Goal: Information Seeking & Learning: Learn about a topic

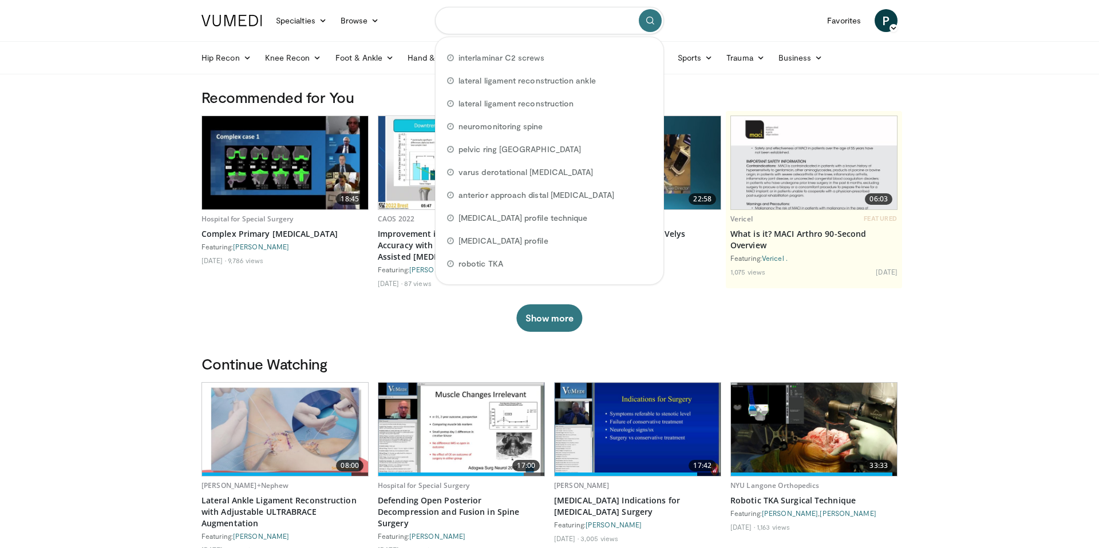
click at [506, 23] on input "Search topics, interventions" at bounding box center [549, 20] width 229 height 27
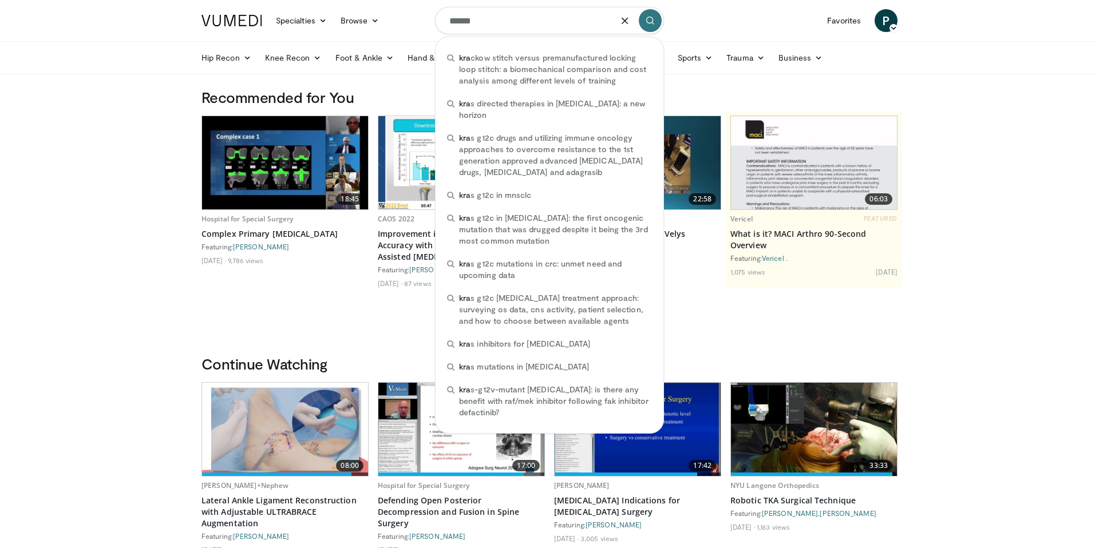
type input "*******"
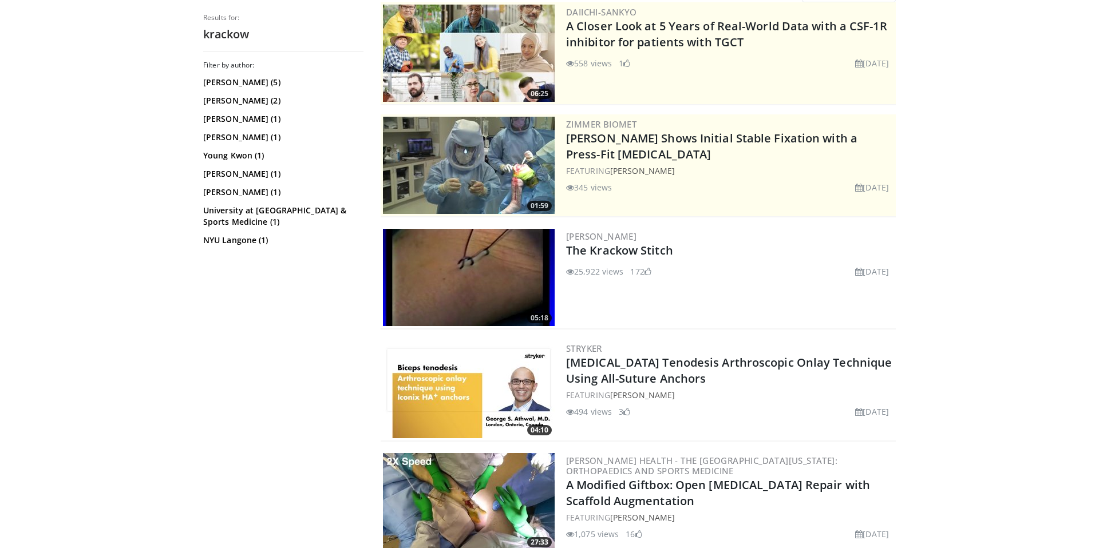
scroll to position [128, 0]
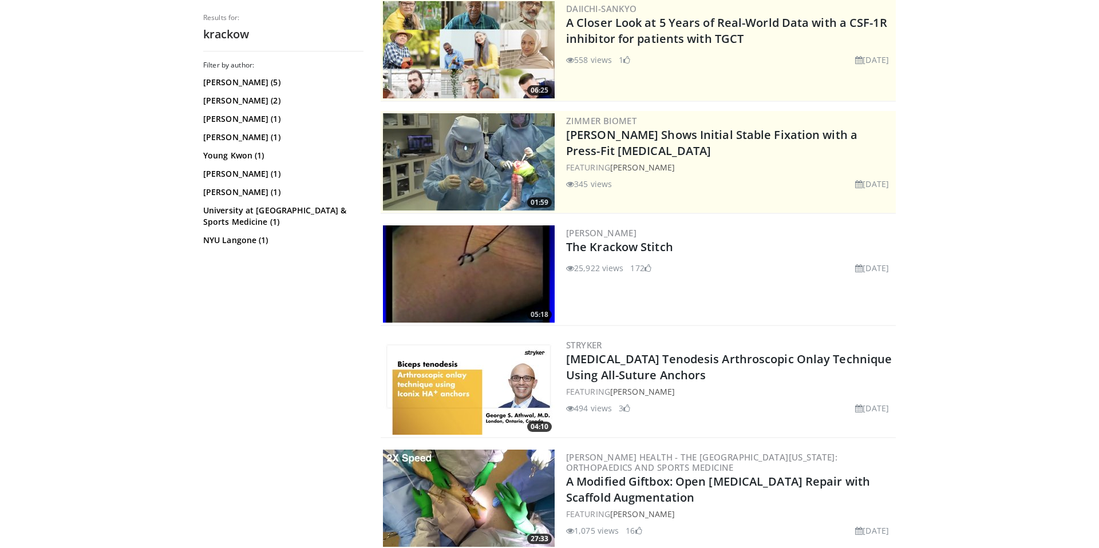
click at [471, 276] on img at bounding box center [469, 273] width 172 height 97
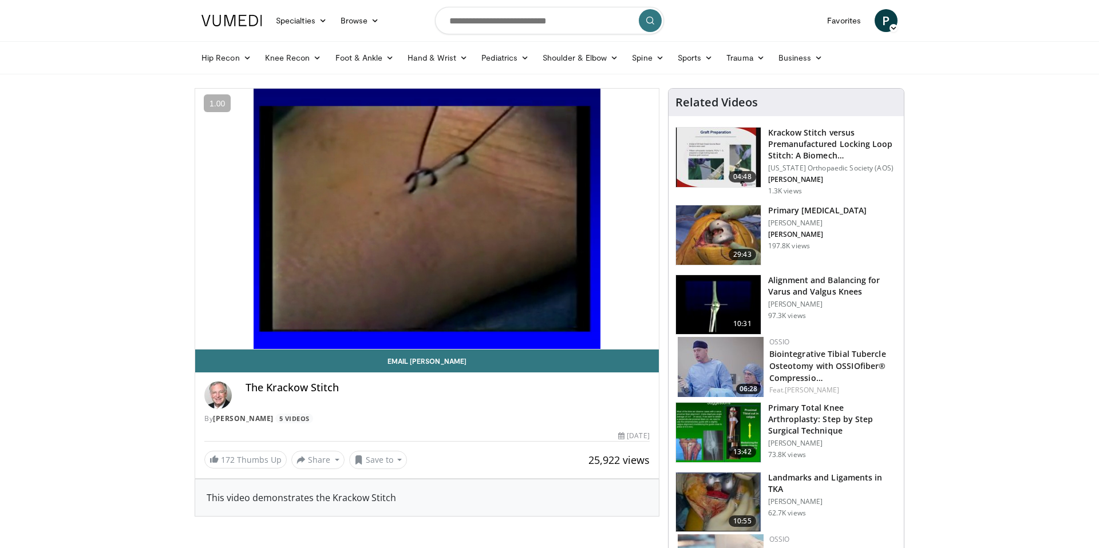
click at [390, 320] on div "10 seconds Tap to unmute" at bounding box center [427, 219] width 464 height 260
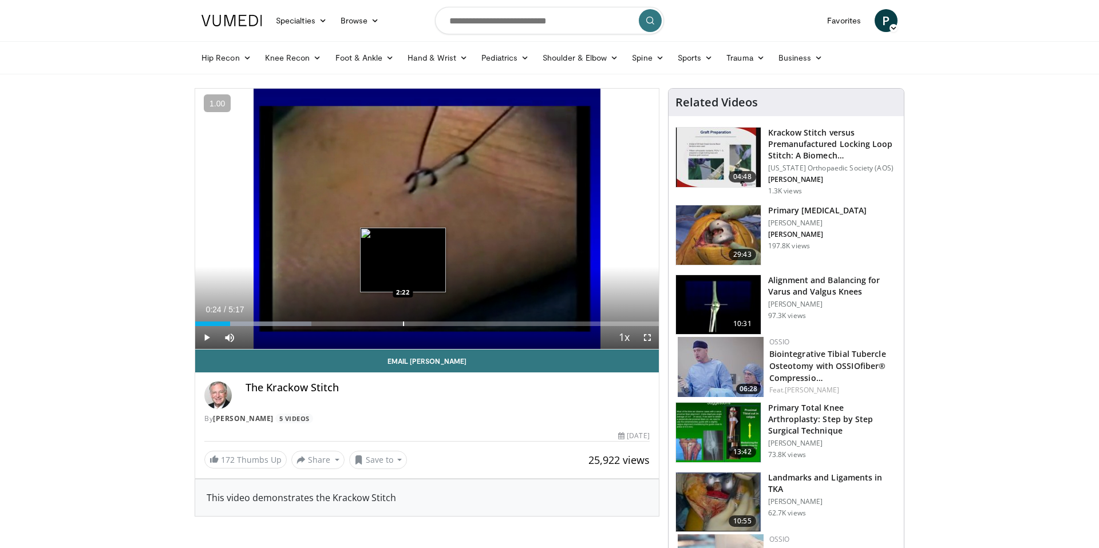
click at [403, 324] on div "Progress Bar" at bounding box center [403, 324] width 1 height 5
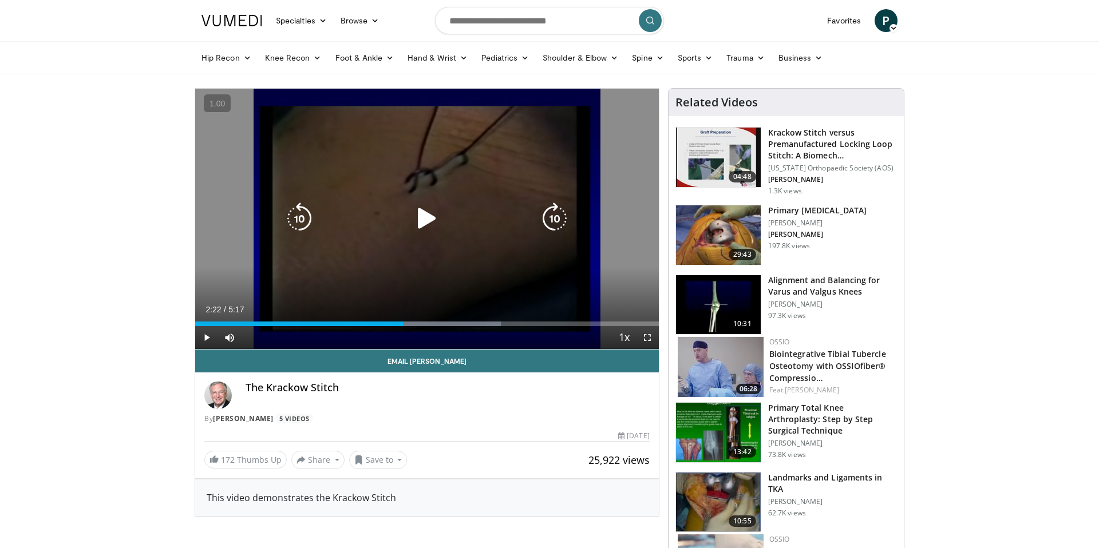
click at [433, 219] on icon "Video Player" at bounding box center [427, 219] width 32 height 32
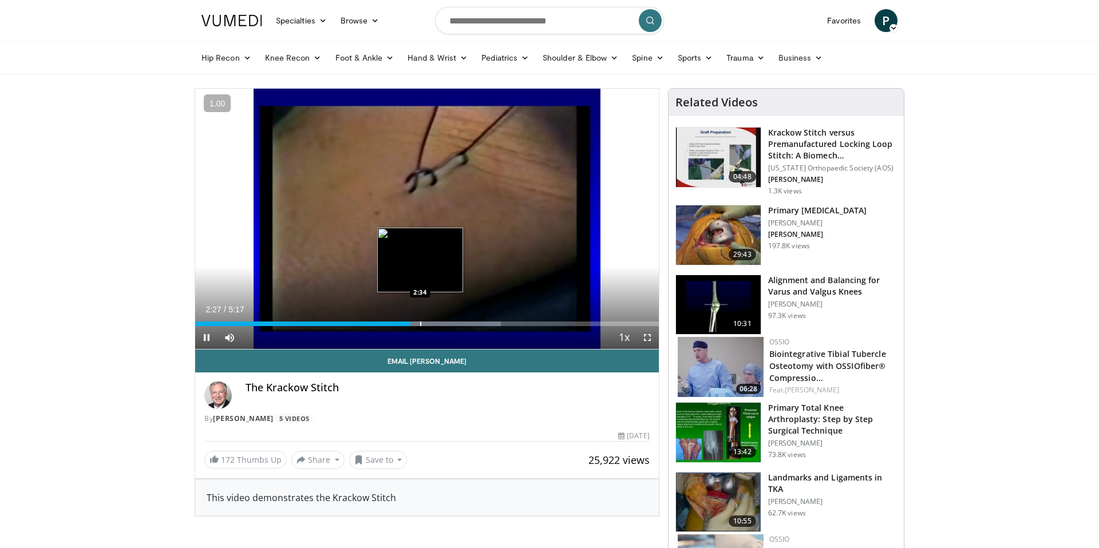
click at [420, 322] on div "Progress Bar" at bounding box center [420, 324] width 1 height 5
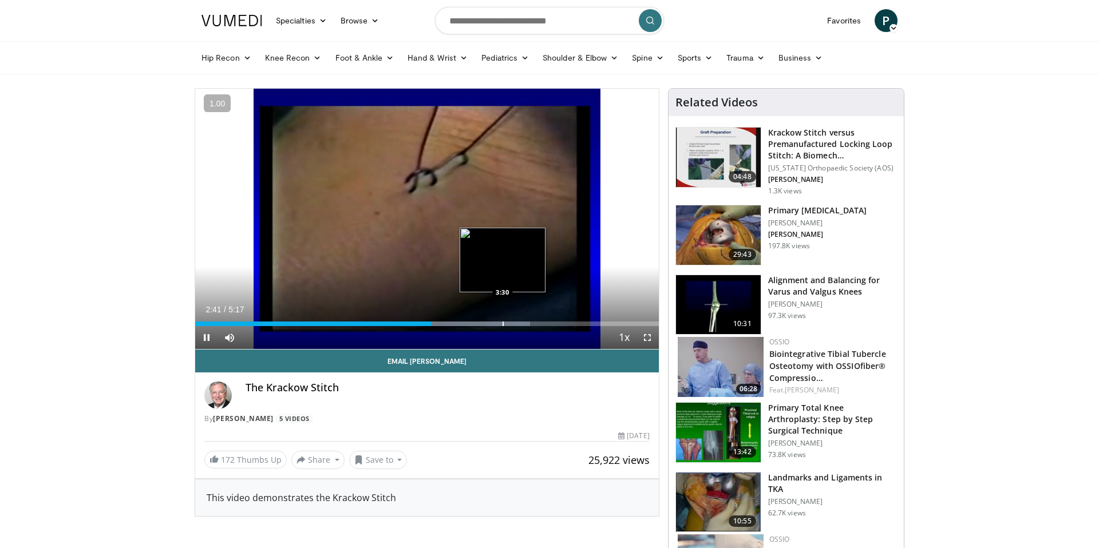
click at [502, 322] on div "Progress Bar" at bounding box center [502, 324] width 1 height 5
click at [496, 324] on div "Progress Bar" at bounding box center [496, 324] width 1 height 5
click at [487, 324] on div "Progress Bar" at bounding box center [487, 324] width 1 height 5
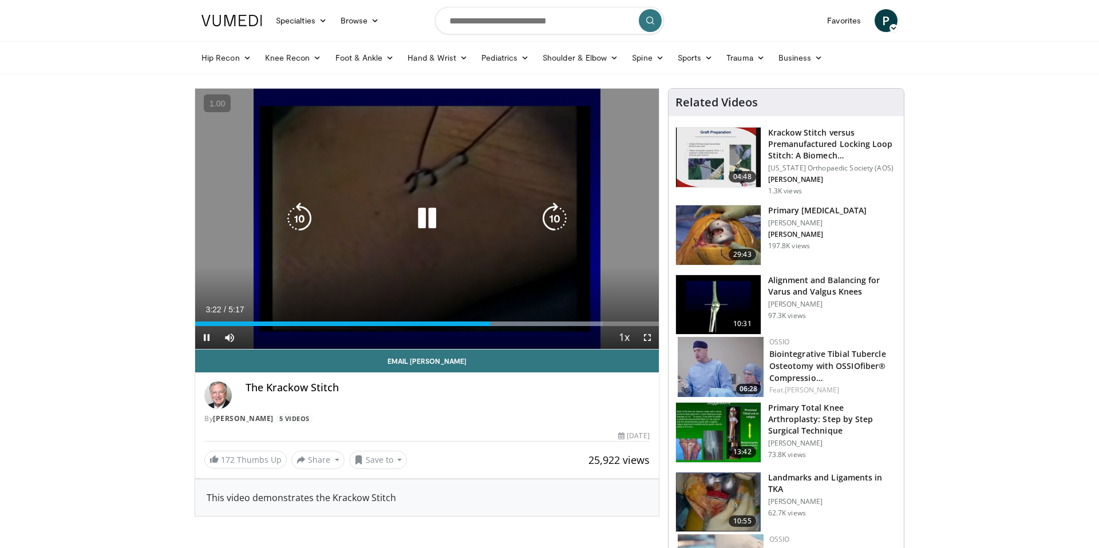
click at [610, 288] on div "10 seconds Tap to unmute" at bounding box center [427, 219] width 464 height 260
click at [395, 268] on div "10 seconds Tap to unmute" at bounding box center [427, 219] width 464 height 260
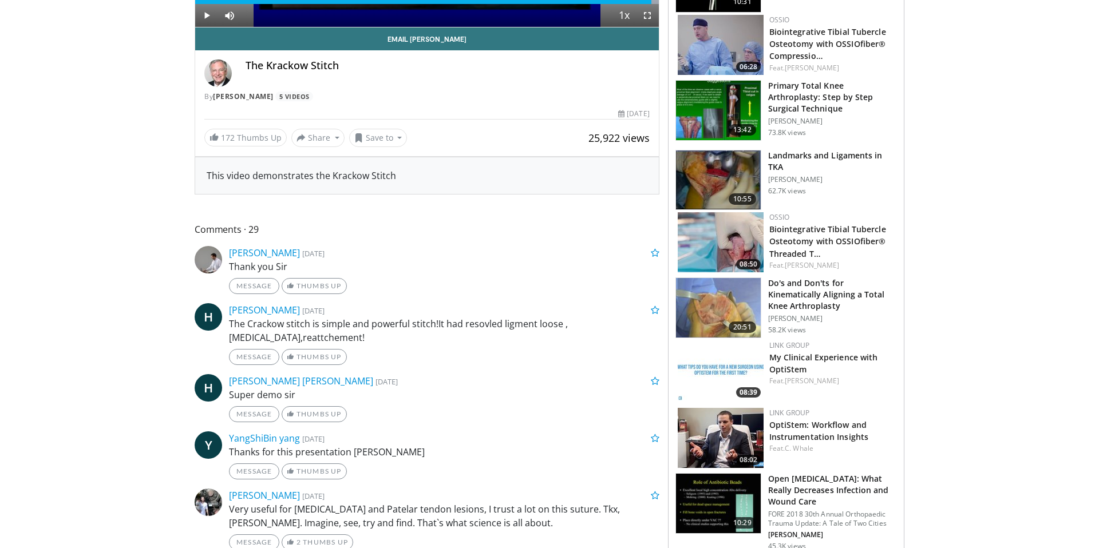
scroll to position [435, 0]
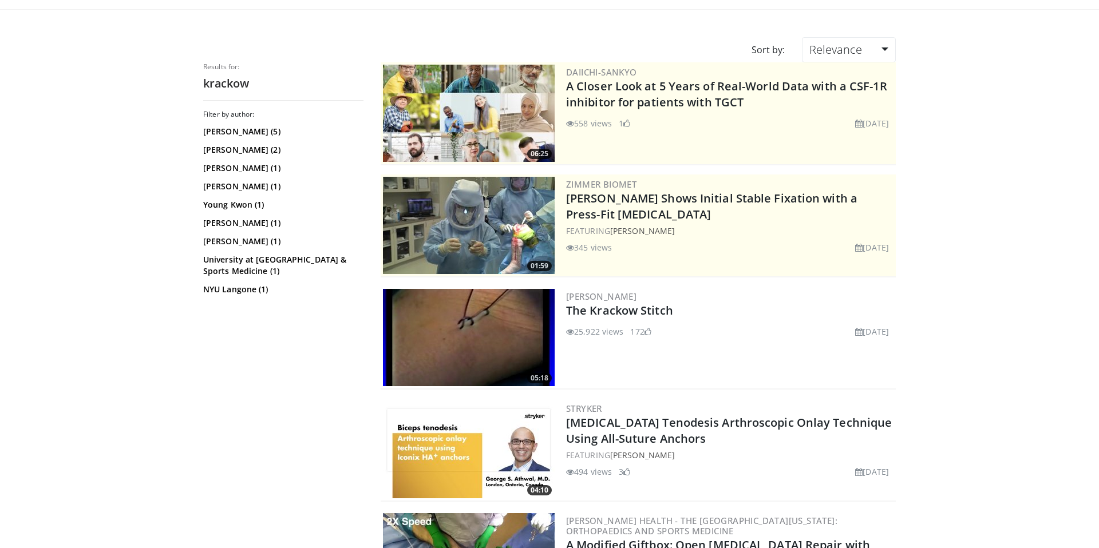
scroll to position [31, 0]
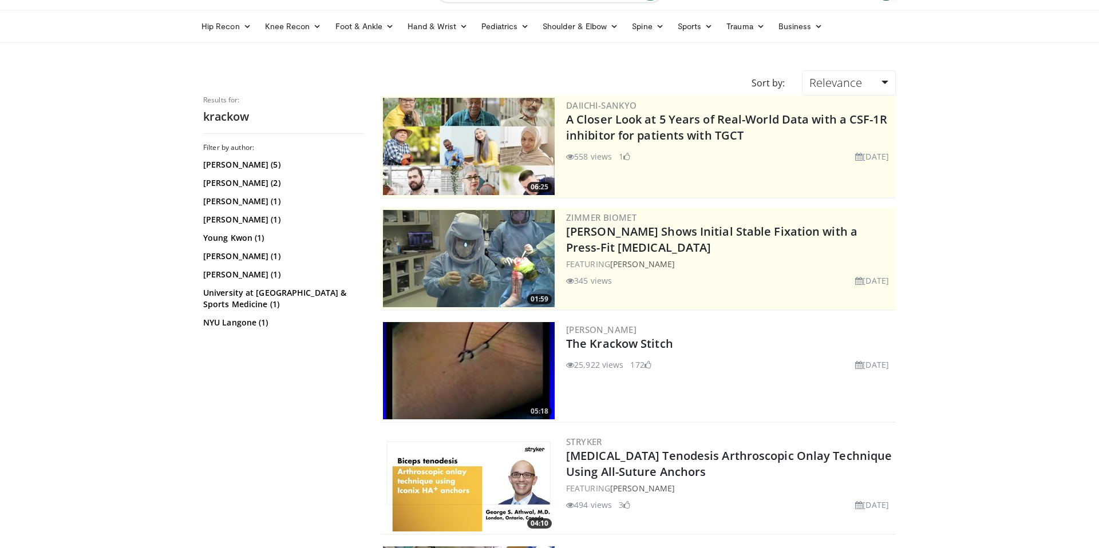
click at [497, 367] on img at bounding box center [469, 370] width 172 height 97
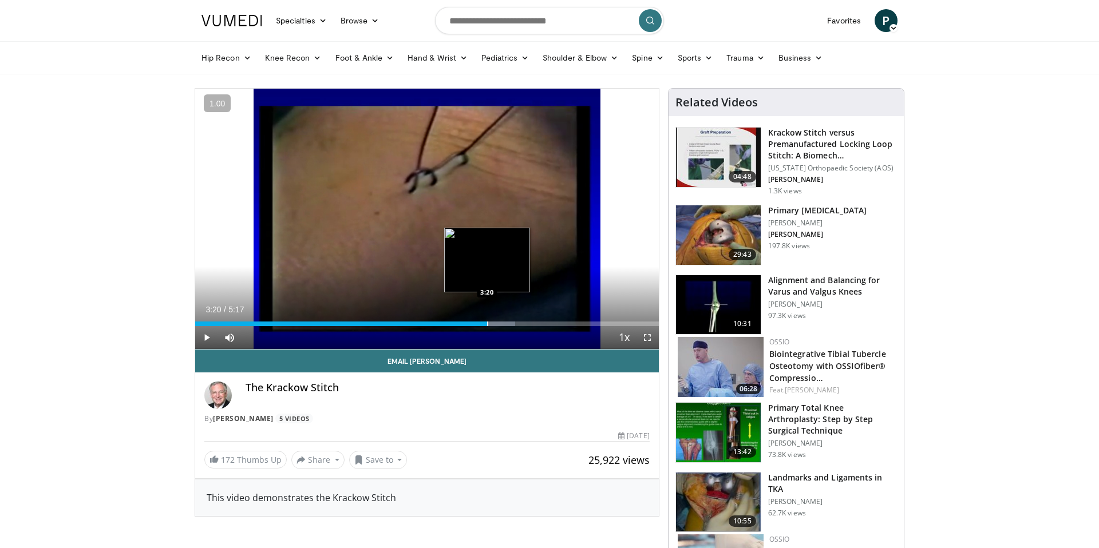
click at [487, 322] on div "Progress Bar" at bounding box center [487, 324] width 1 height 5
click at [516, 314] on div "Current Time 3:20 / Duration 5:17" at bounding box center [427, 309] width 464 height 10
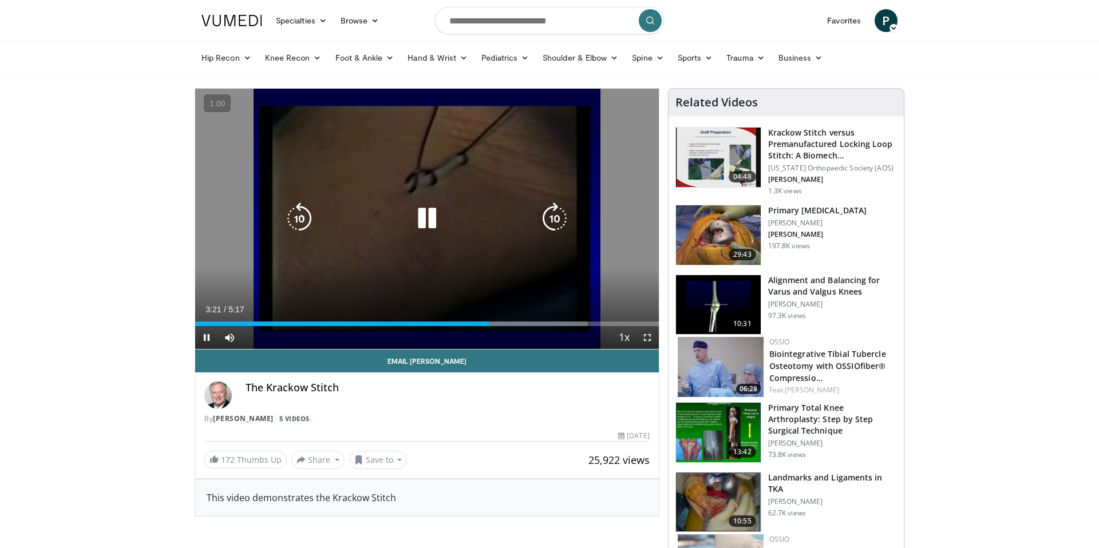
click at [527, 298] on div "10 seconds Tap to unmute" at bounding box center [427, 219] width 464 height 260
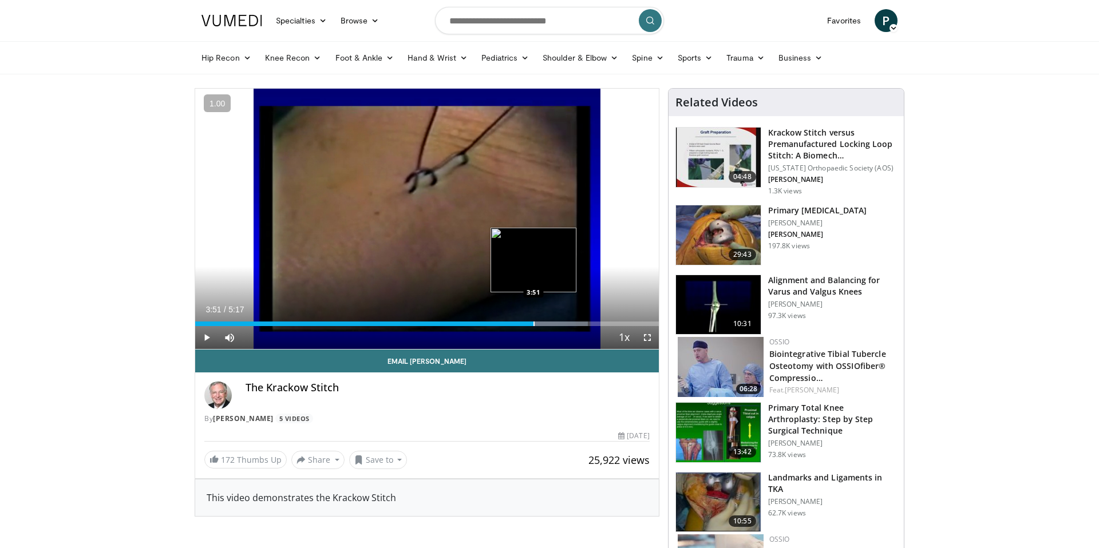
click at [533, 315] on div "Loaded : 84.78% 3:51 3:51" at bounding box center [427, 320] width 464 height 11
click at [517, 325] on div "Progress Bar" at bounding box center [517, 324] width 1 height 5
